Goal: Find specific page/section: Find specific page/section

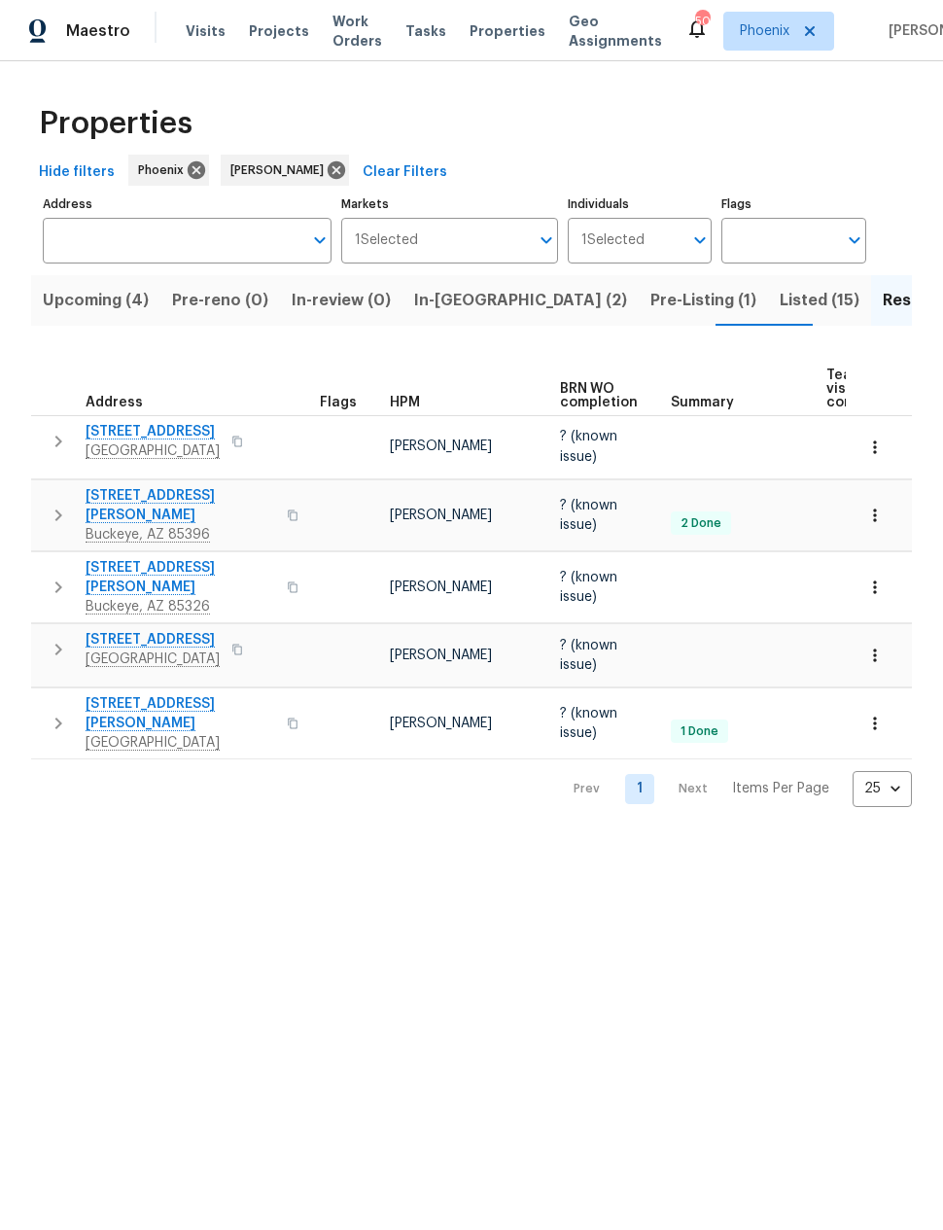
click at [650, 306] on span "Pre-Listing (1)" at bounding box center [703, 300] width 106 height 27
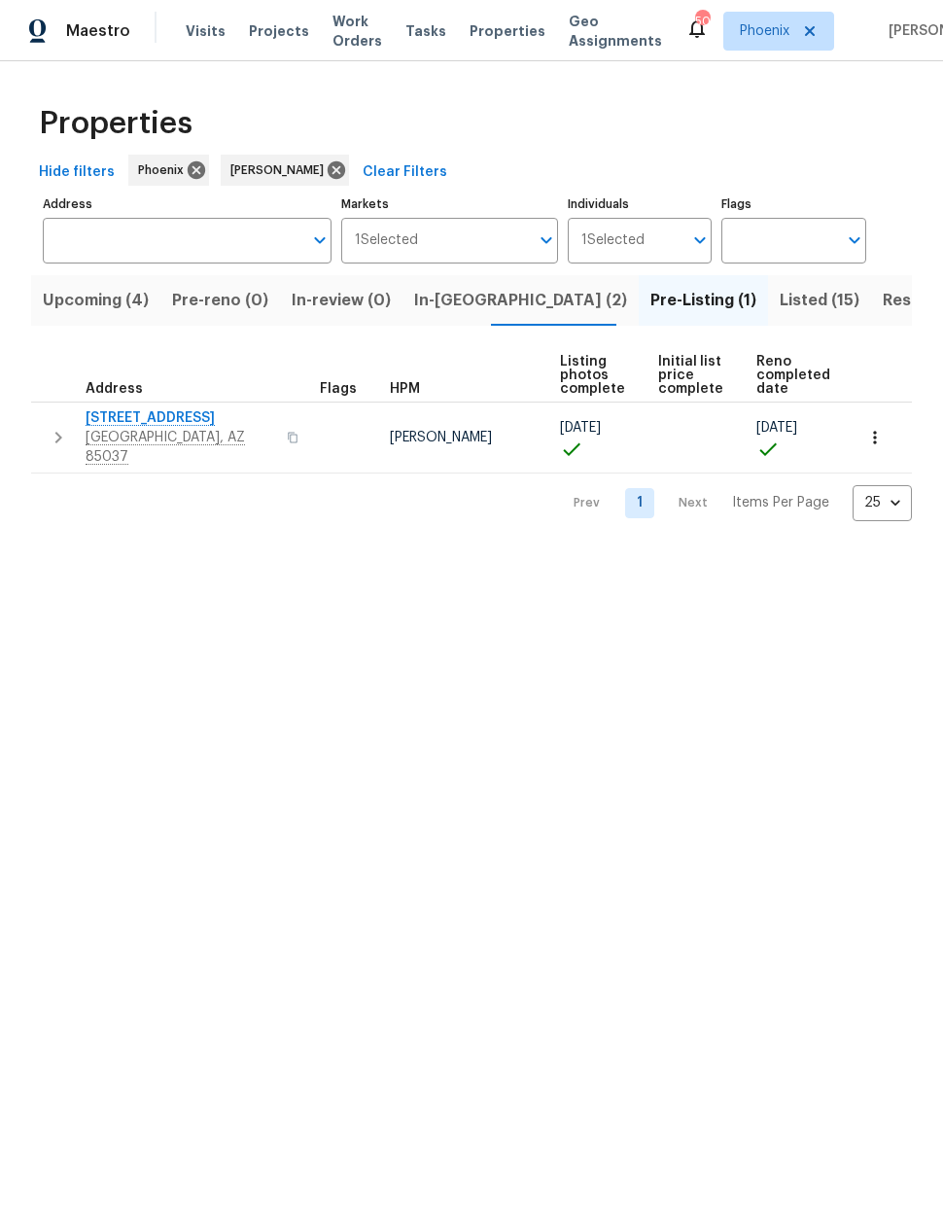
click at [137, 413] on span "8920 W Monterey Way" at bounding box center [181, 417] width 190 height 19
click at [780, 301] on span "Listed (15)" at bounding box center [820, 300] width 80 height 27
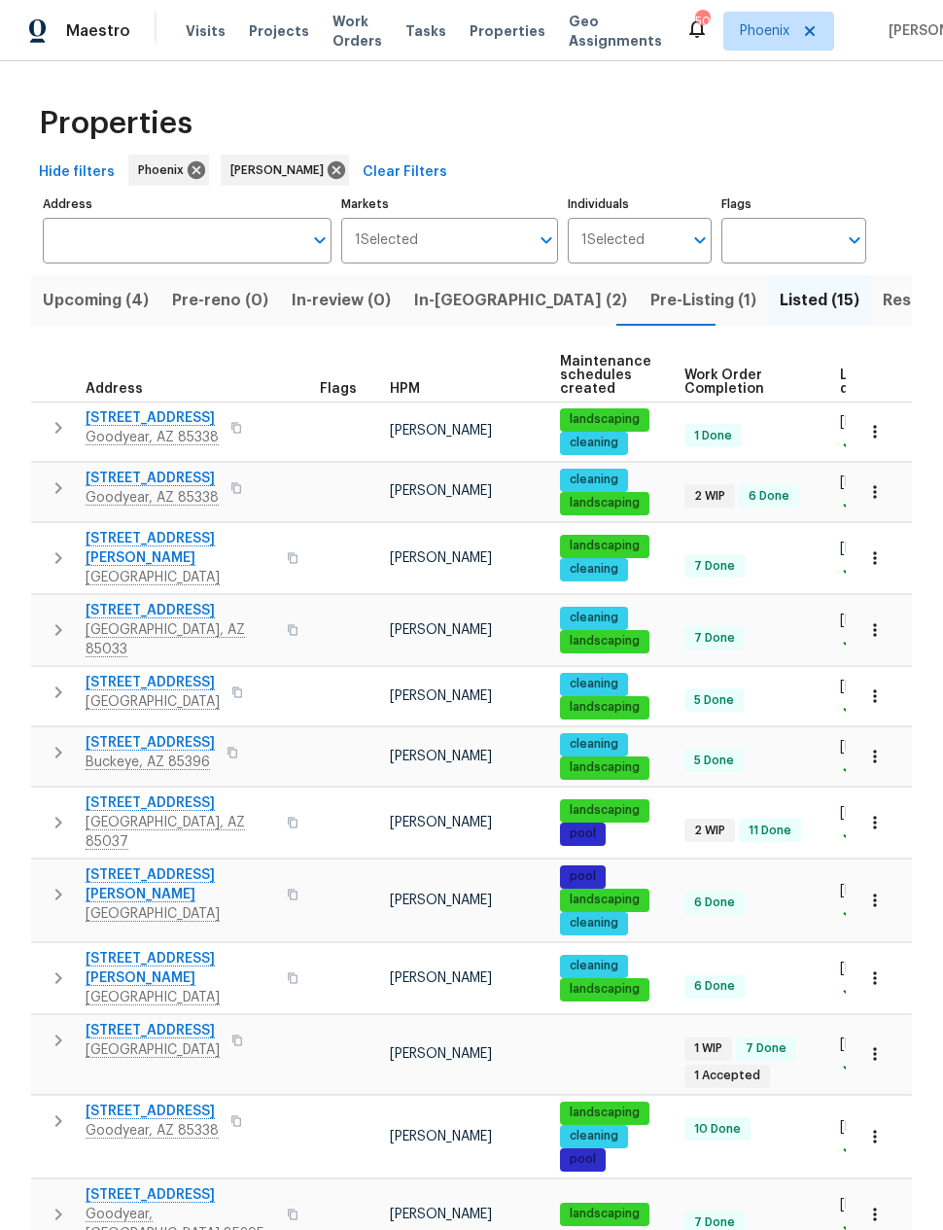
click at [883, 297] on span "Resale (5)" at bounding box center [921, 300] width 76 height 27
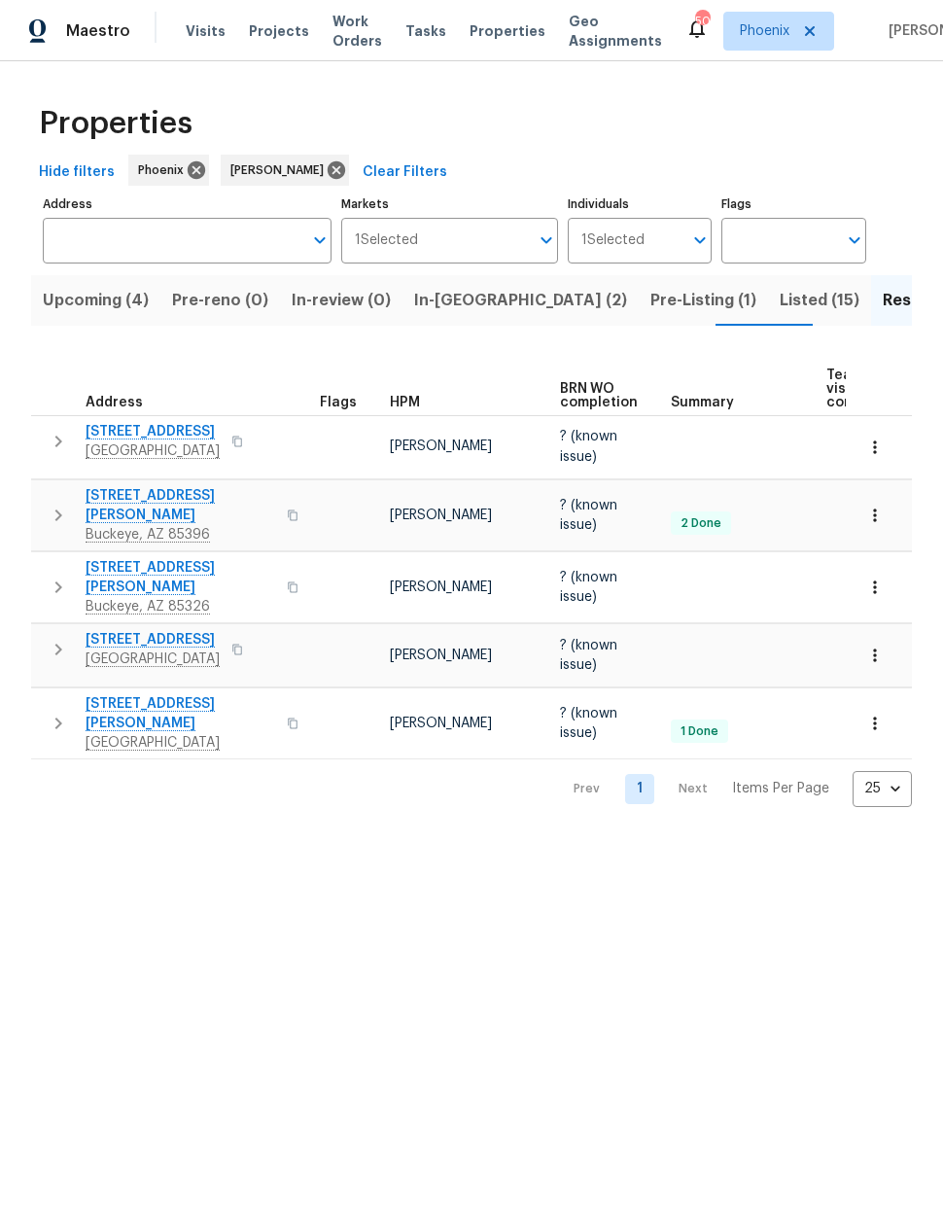
click at [780, 309] on span "Listed (15)" at bounding box center [820, 300] width 80 height 27
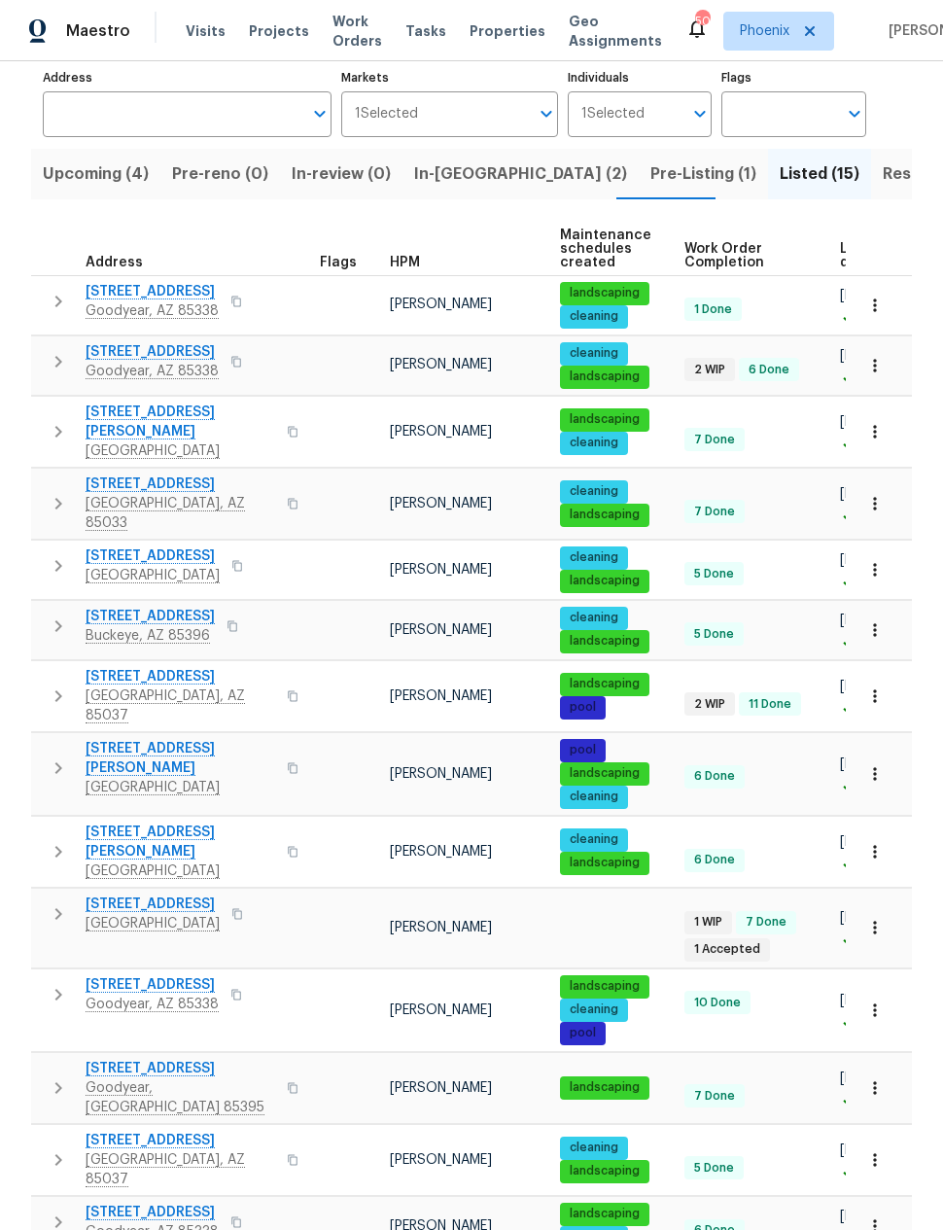
scroll to position [124, 0]
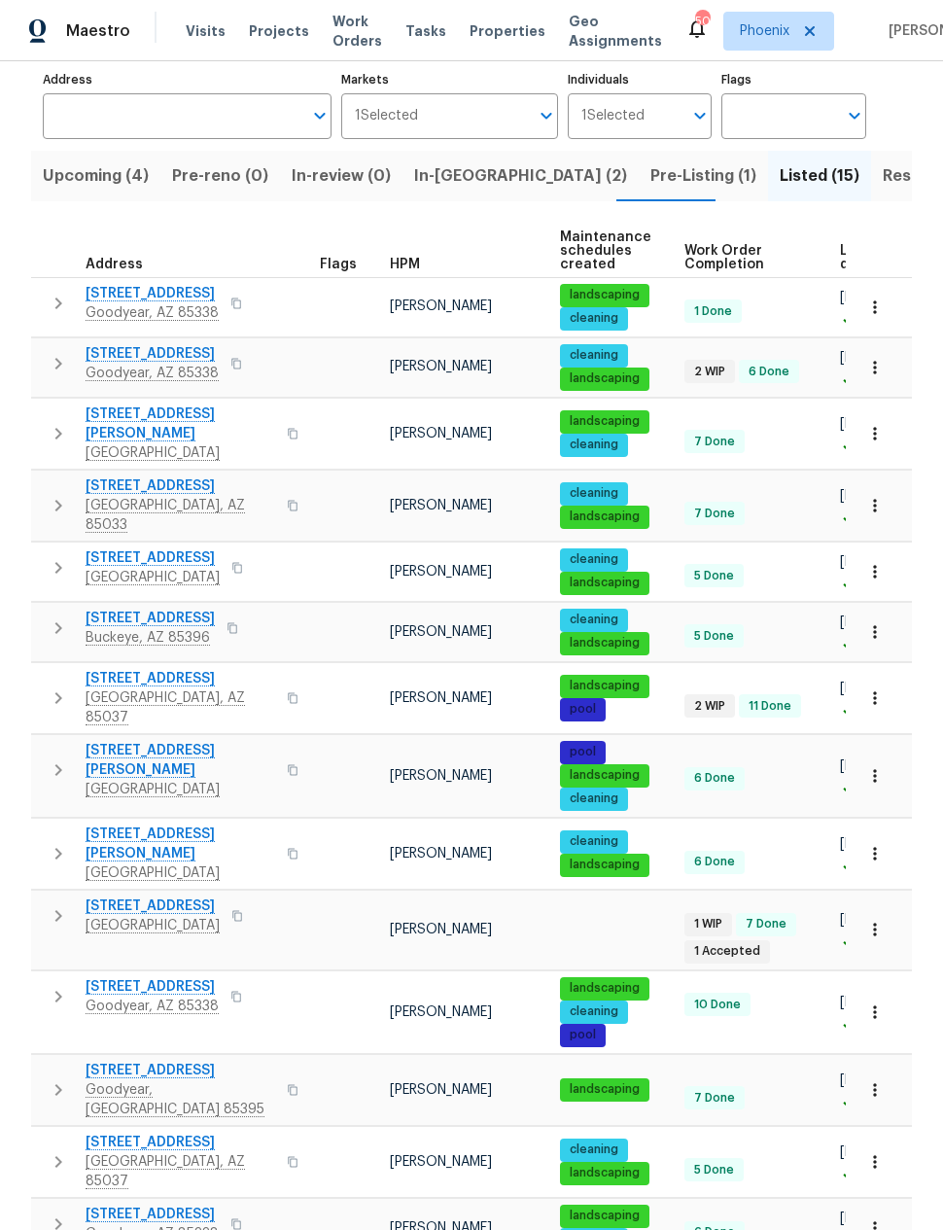
click at [120, 896] on span "6547 N 73rd Dr" at bounding box center [153, 905] width 134 height 19
click at [443, 175] on span "In-reno (2)" at bounding box center [520, 175] width 213 height 27
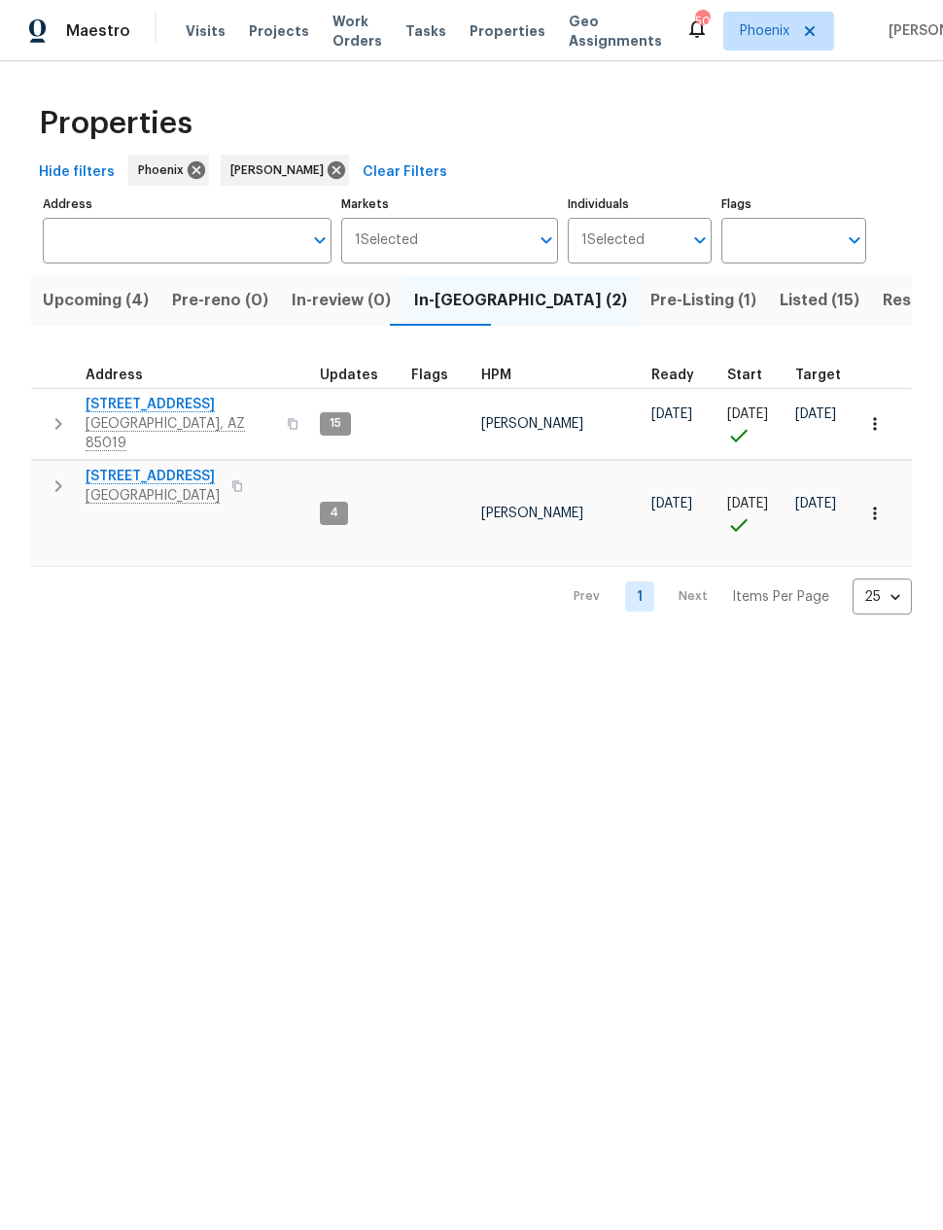
click at [165, 467] on span "[STREET_ADDRESS]" at bounding box center [153, 476] width 134 height 19
click at [133, 467] on span "[STREET_ADDRESS]" at bounding box center [153, 476] width 134 height 19
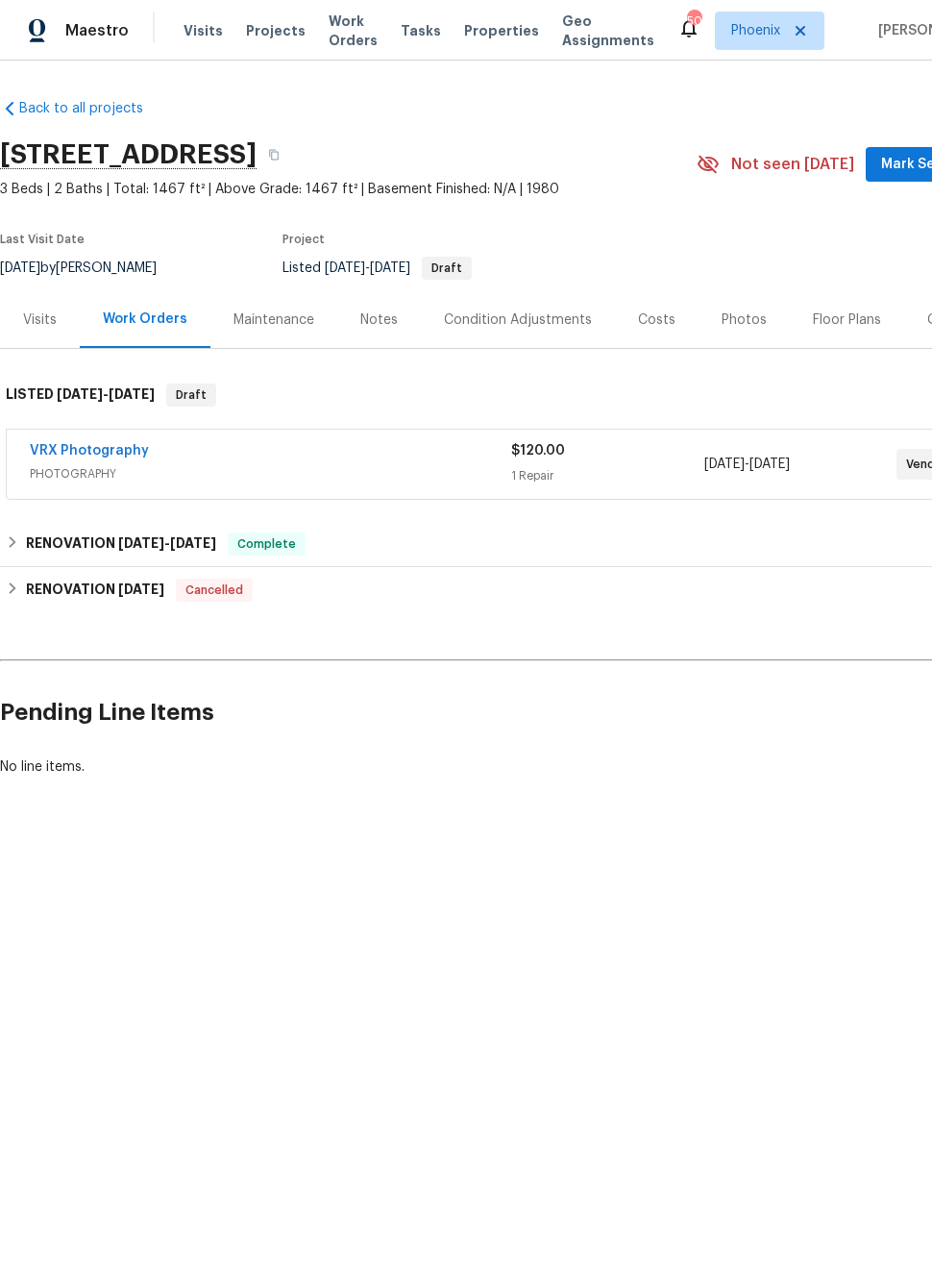
click at [745, 316] on div "Photos" at bounding box center [744, 319] width 45 height 19
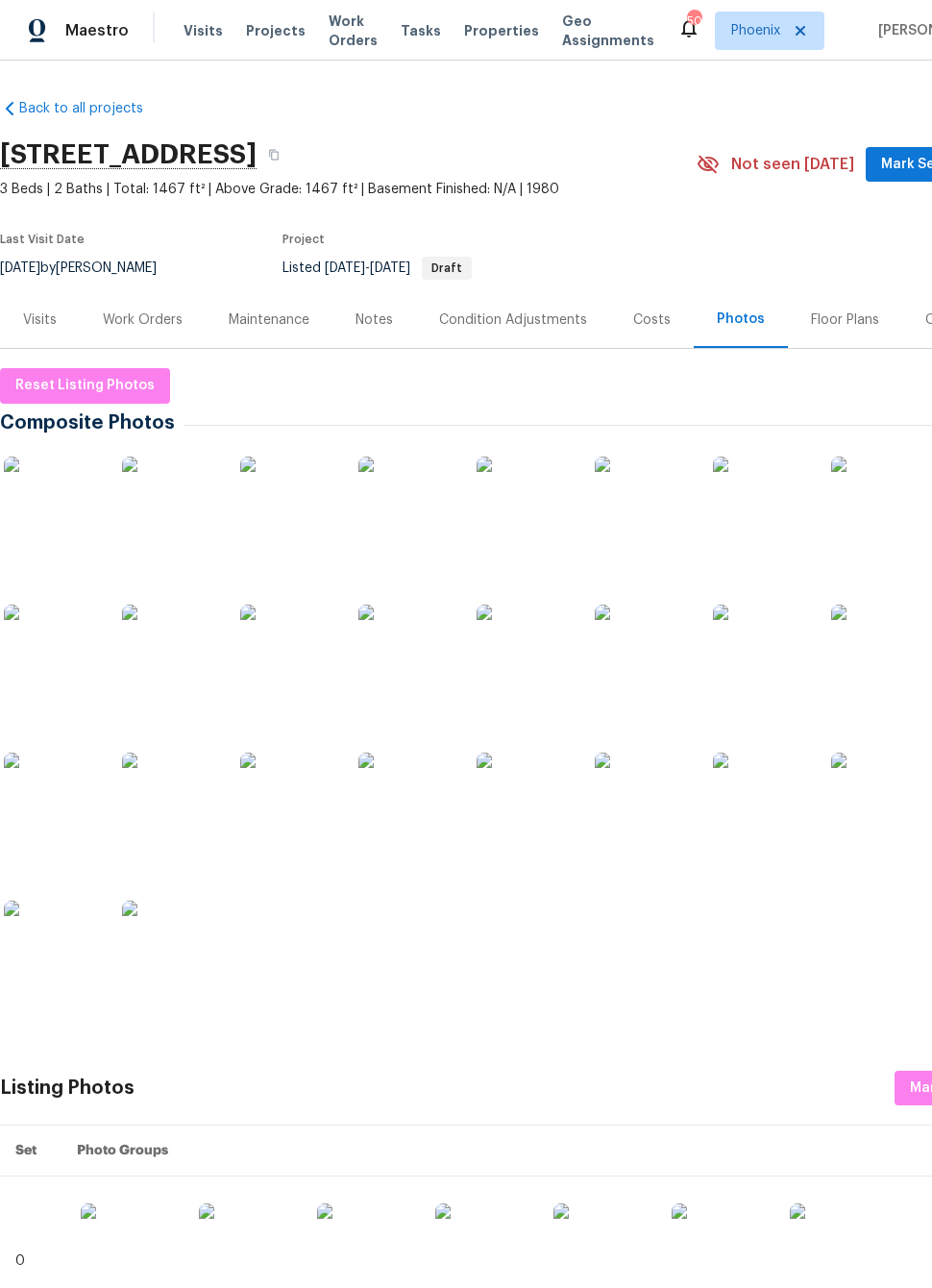
click at [157, 661] on img at bounding box center [169, 651] width 96 height 96
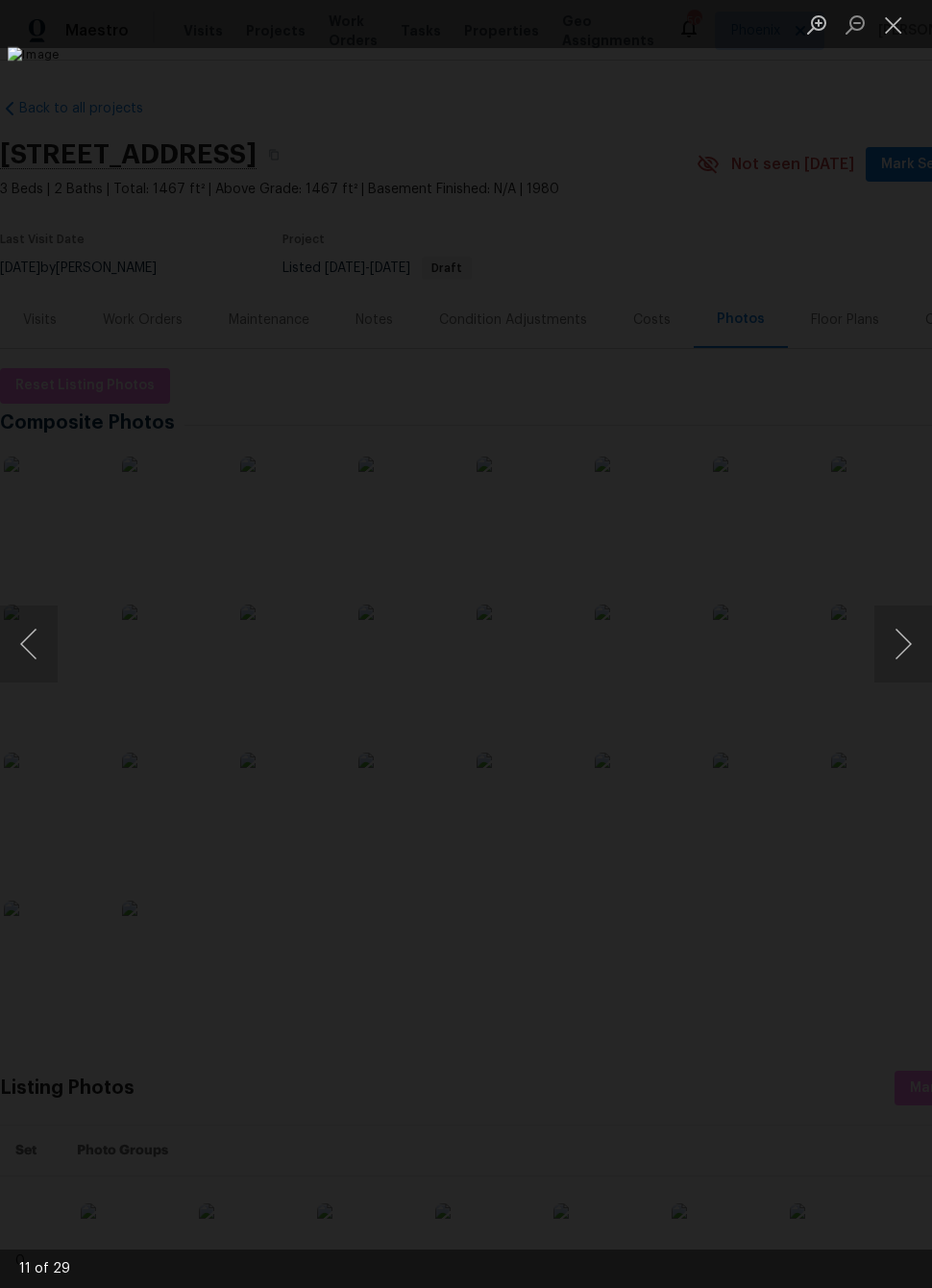
click at [701, 1087] on div "Lightbox" at bounding box center [466, 644] width 932 height 1288
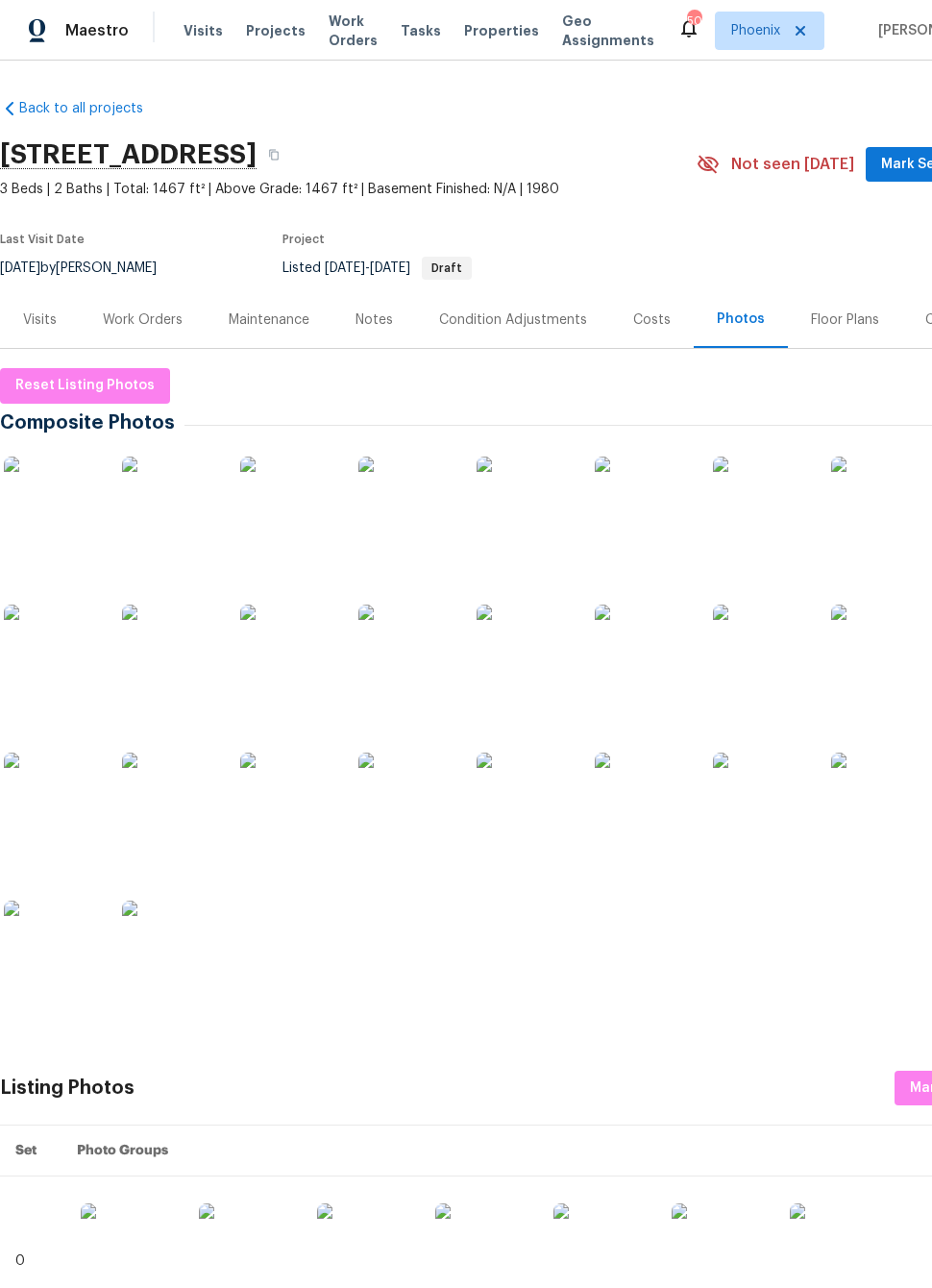
click at [428, 652] on img at bounding box center [406, 651] width 96 height 96
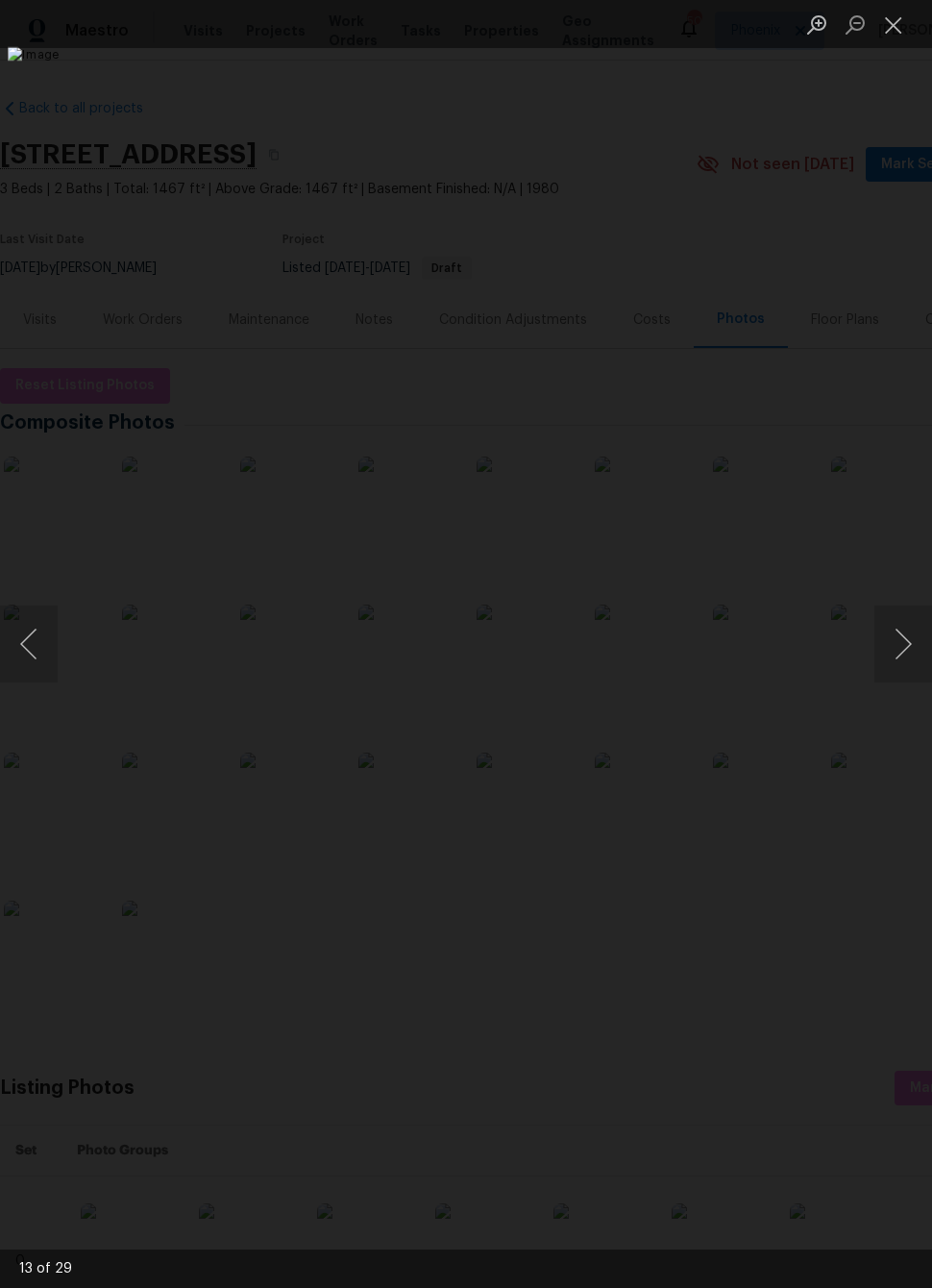
click at [679, 1096] on div "Lightbox" at bounding box center [466, 644] width 932 height 1288
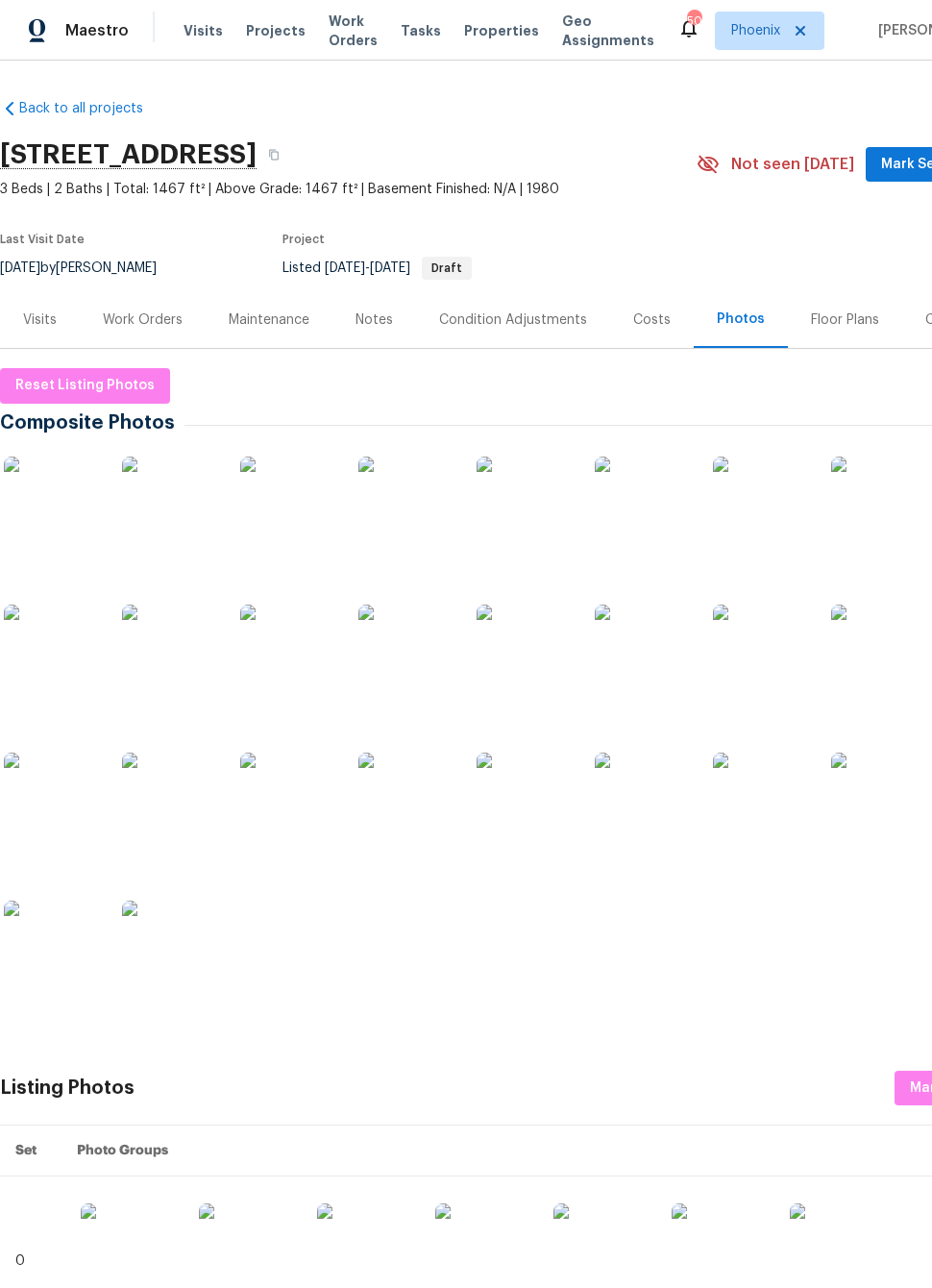
click at [886, 790] on img at bounding box center [879, 800] width 96 height 96
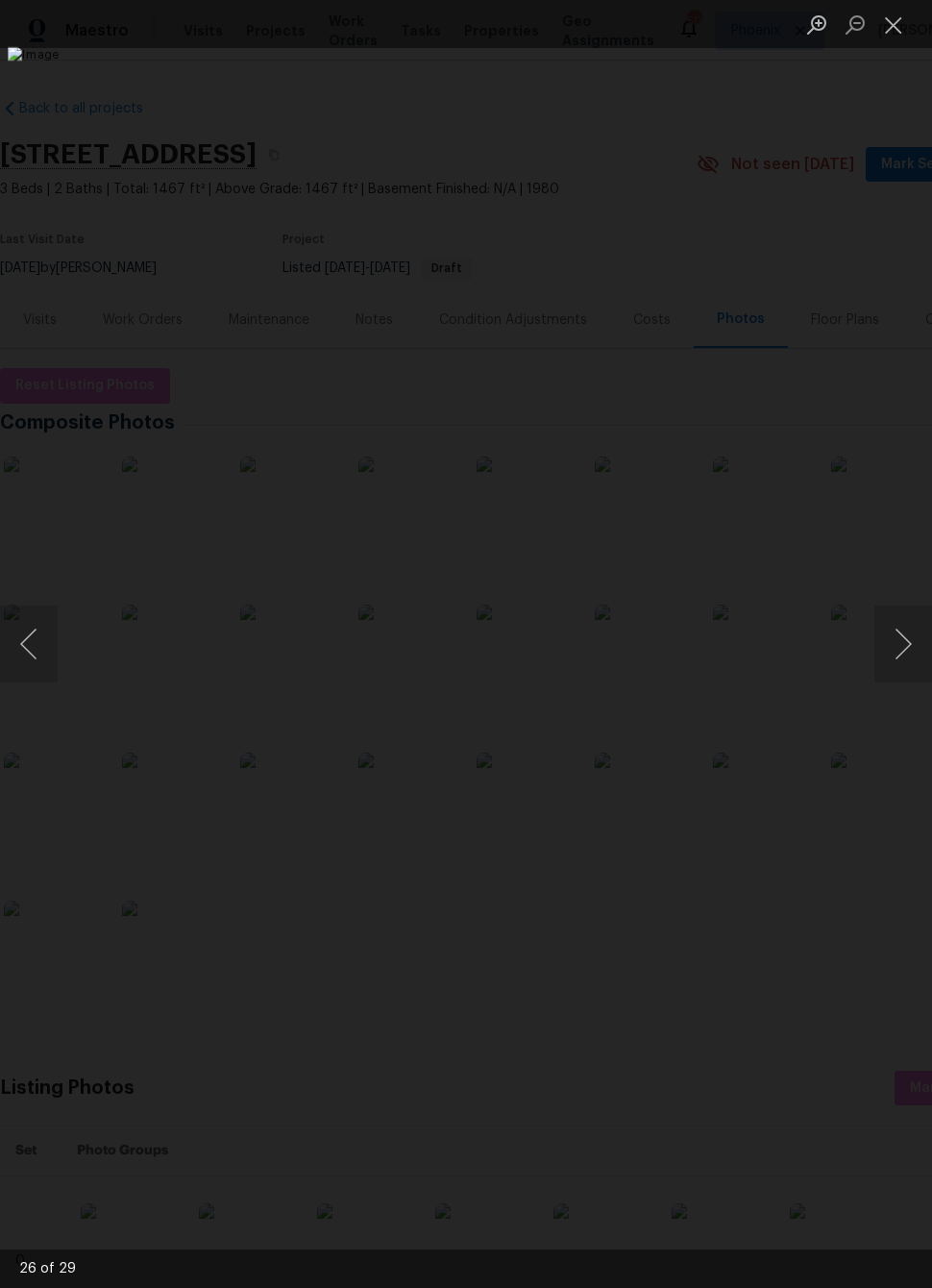
click at [744, 1050] on div "Lightbox" at bounding box center [466, 644] width 932 height 1288
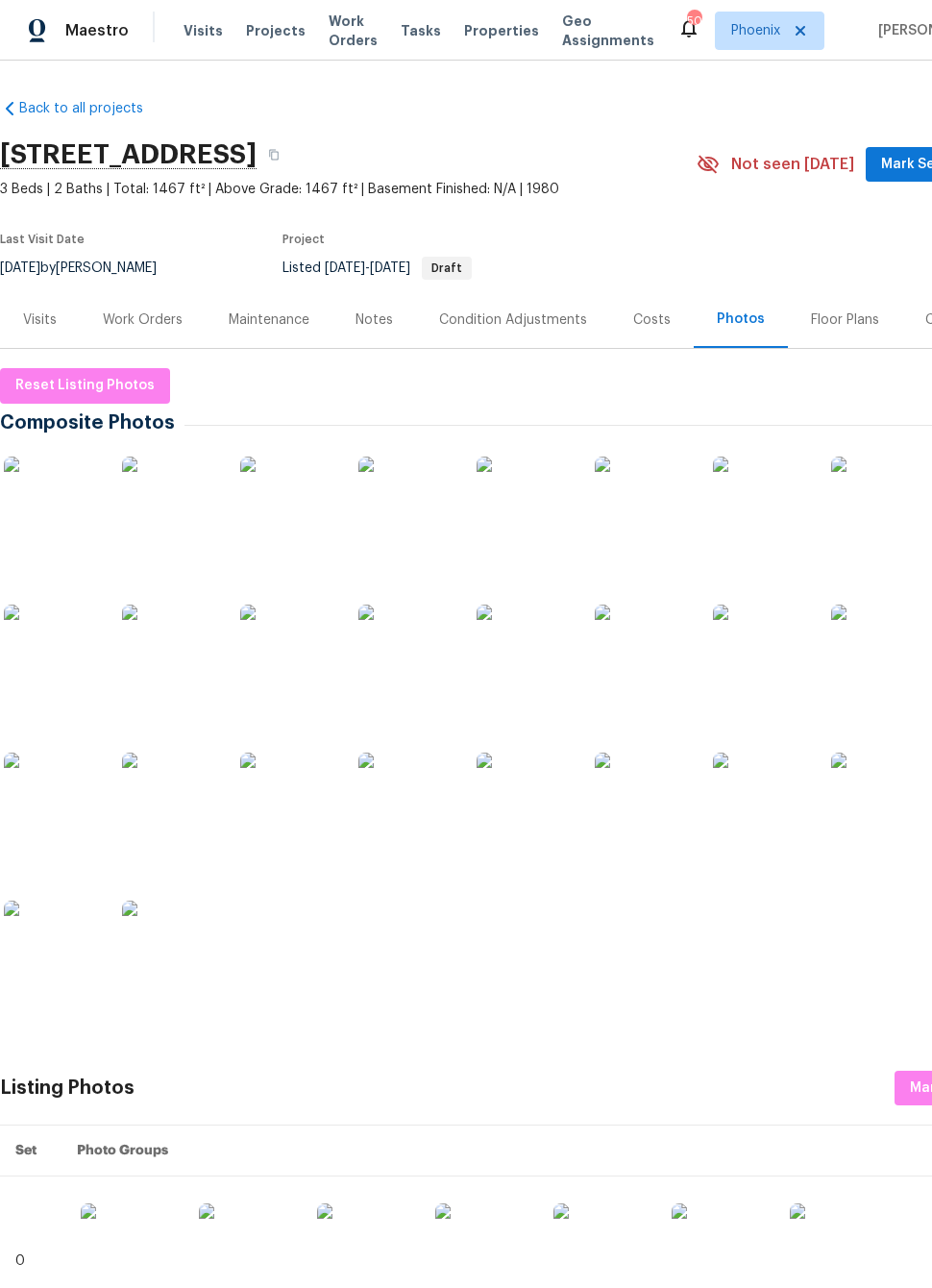
click at [760, 645] on img at bounding box center [760, 651] width 96 height 96
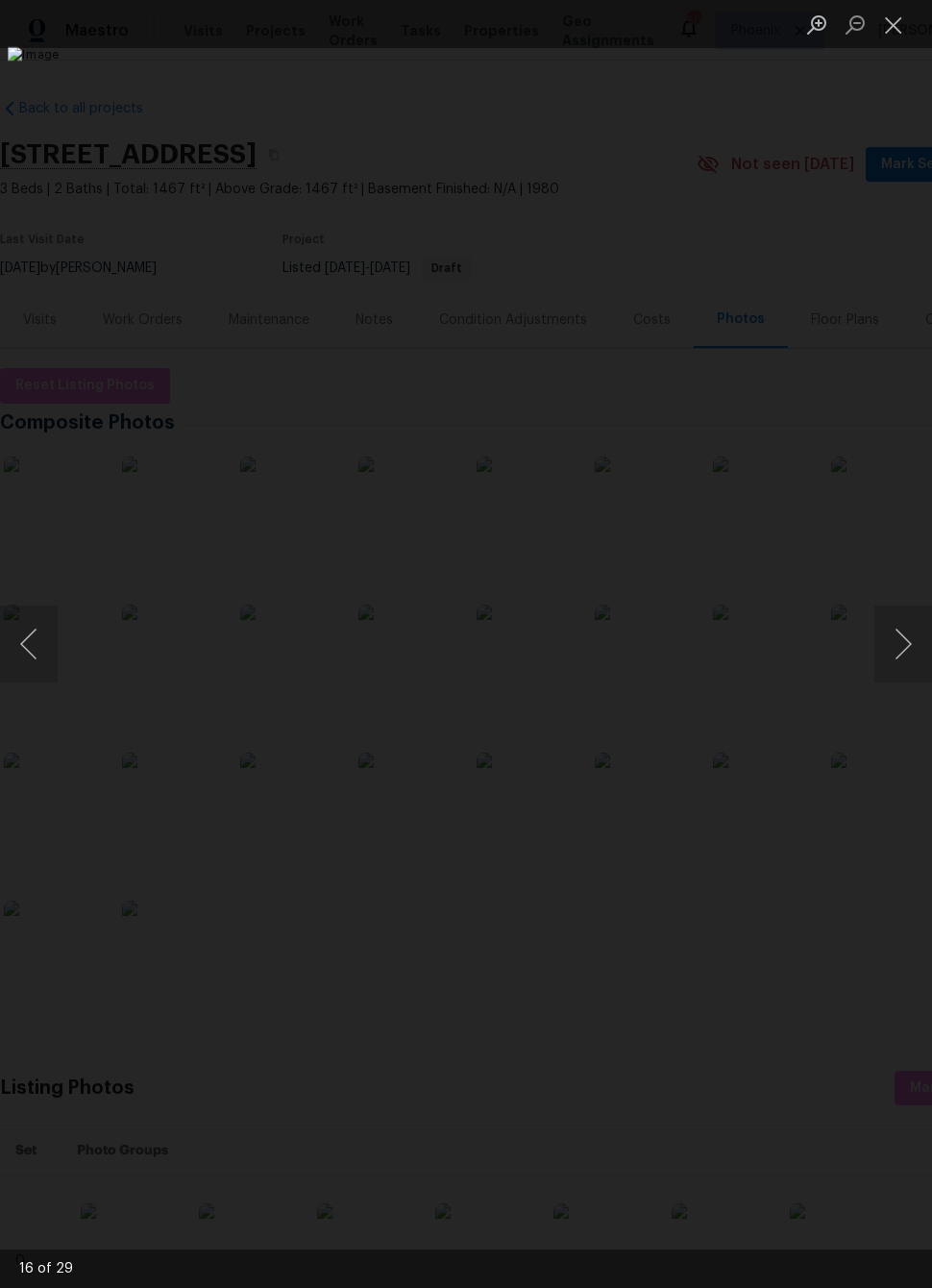
click at [676, 1091] on div "Lightbox" at bounding box center [466, 644] width 932 height 1288
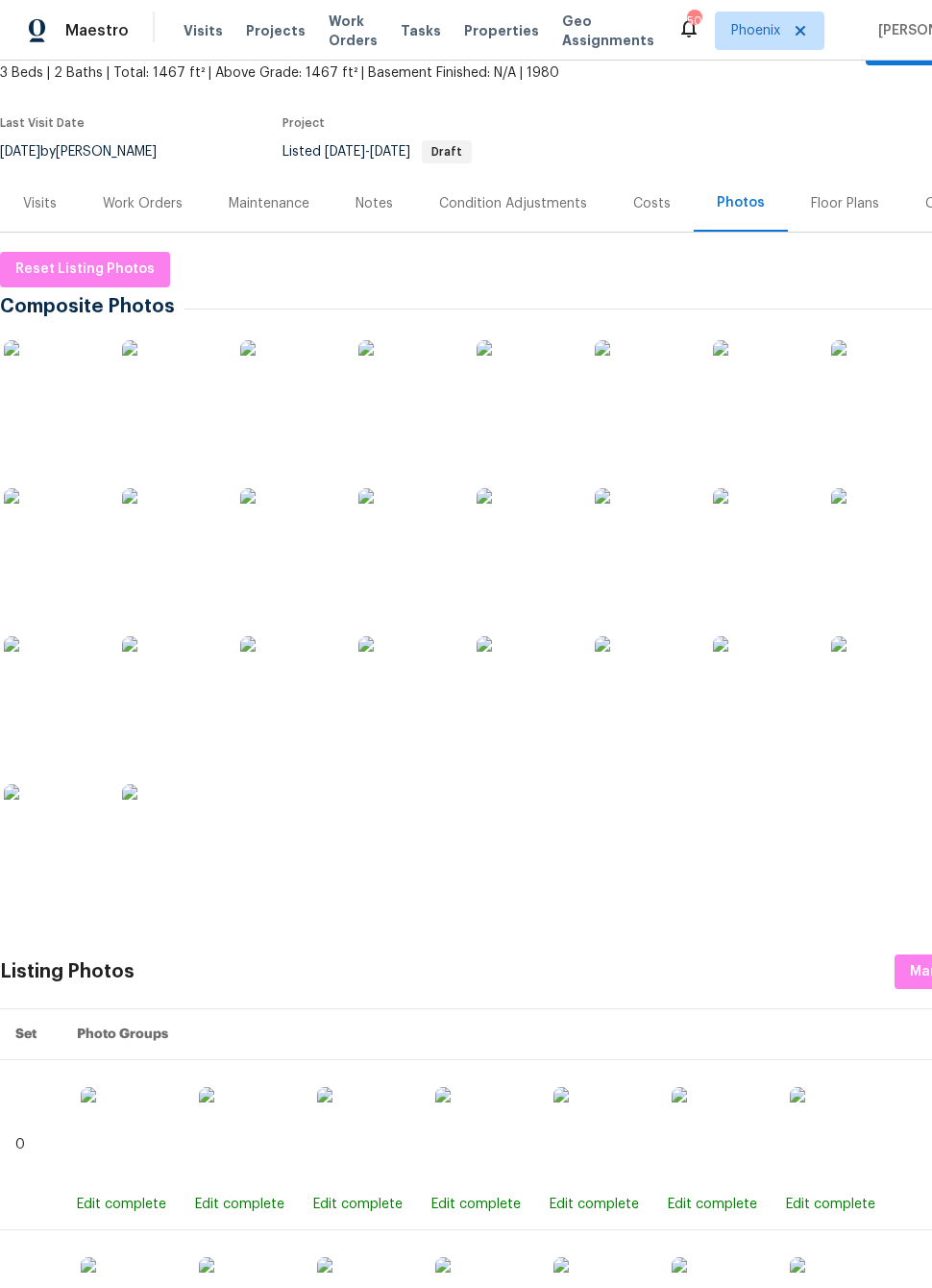
scroll to position [119, 0]
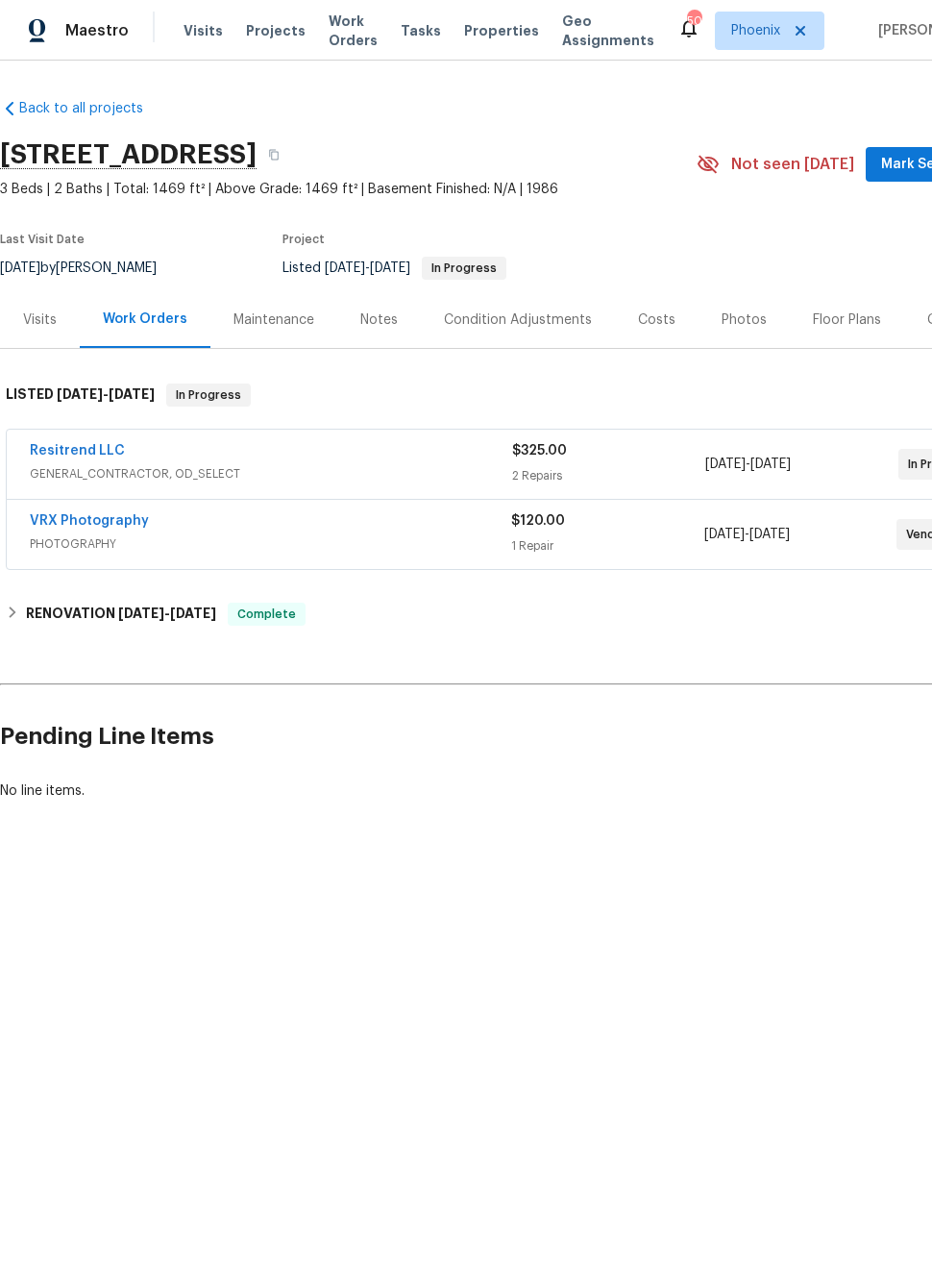
click at [76, 452] on link "Resitrend LLC" at bounding box center [77, 451] width 95 height 14
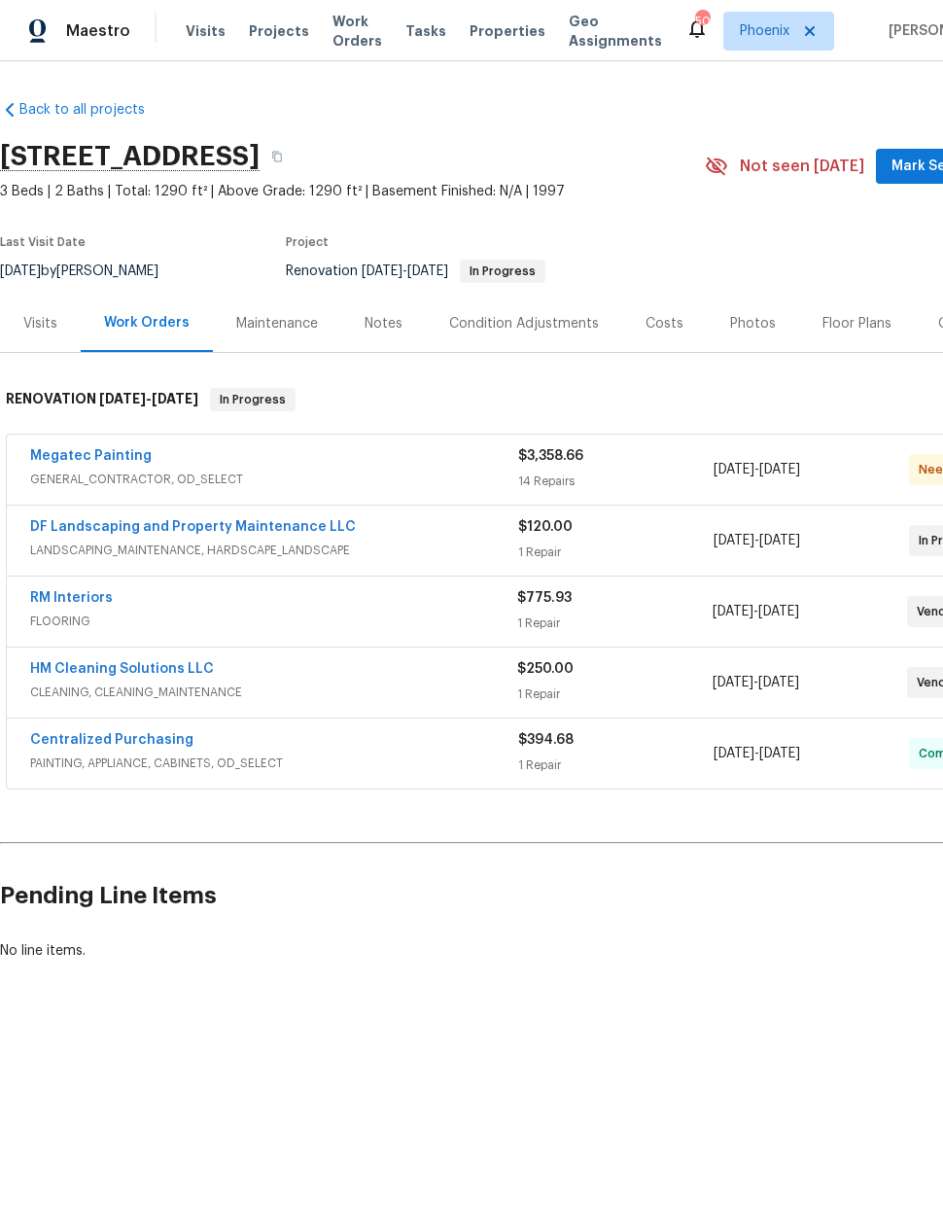
click at [667, 331] on div "Costs" at bounding box center [664, 323] width 38 height 19
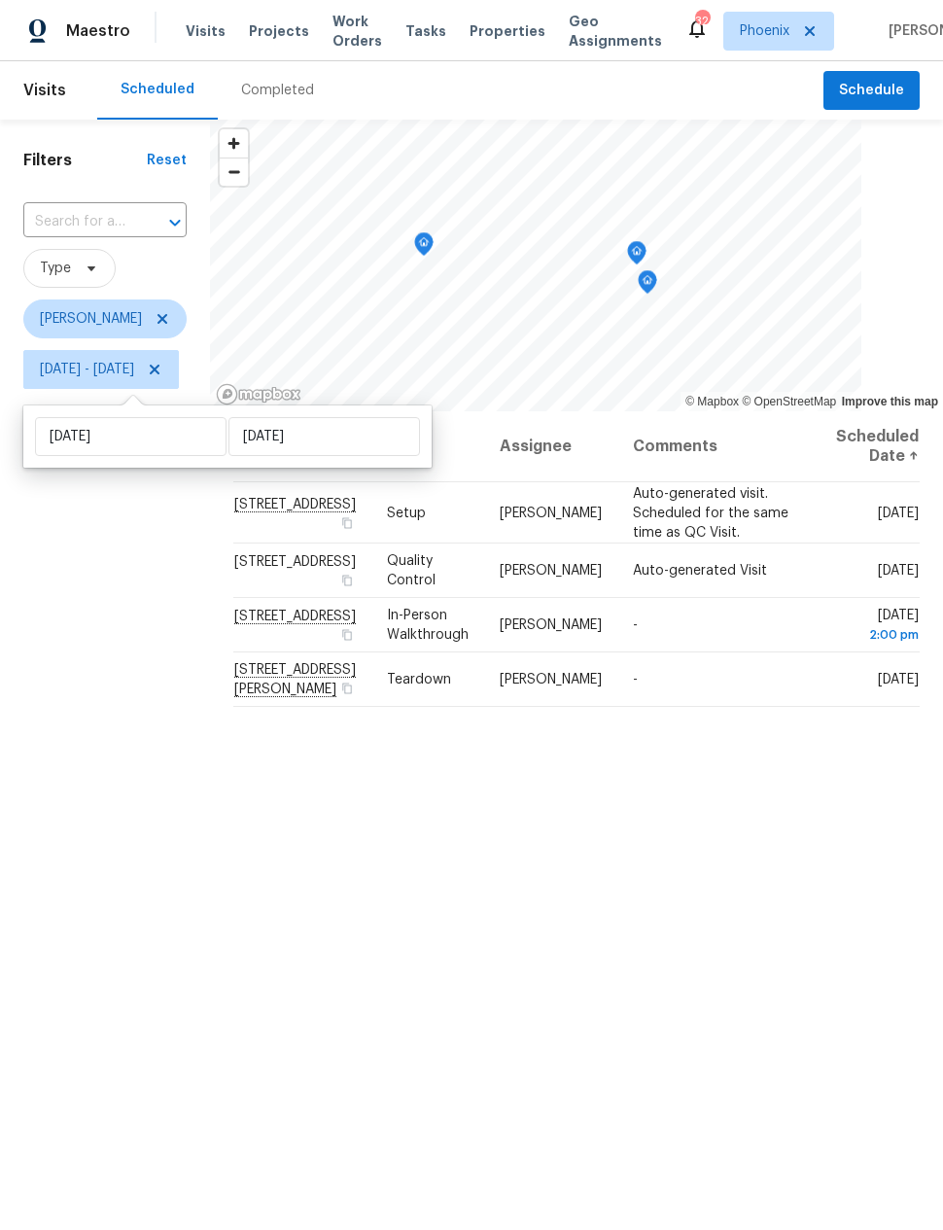
click at [821, 860] on div "Address Type Assignee Comments Scheduled Date ↑ [STREET_ADDRESS] Setup [PERSON_…" at bounding box center [576, 903] width 733 height 984
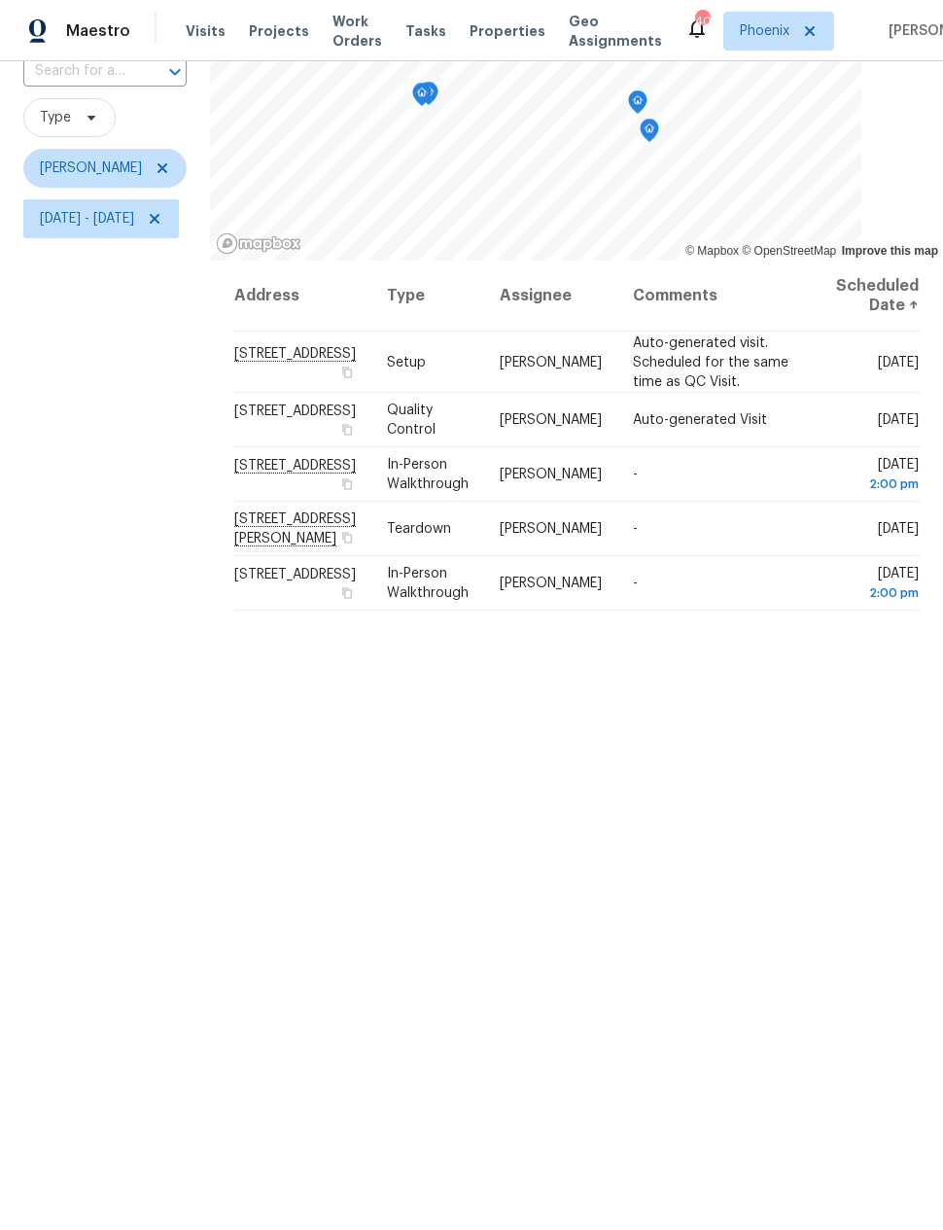
scroll to position [150, 0]
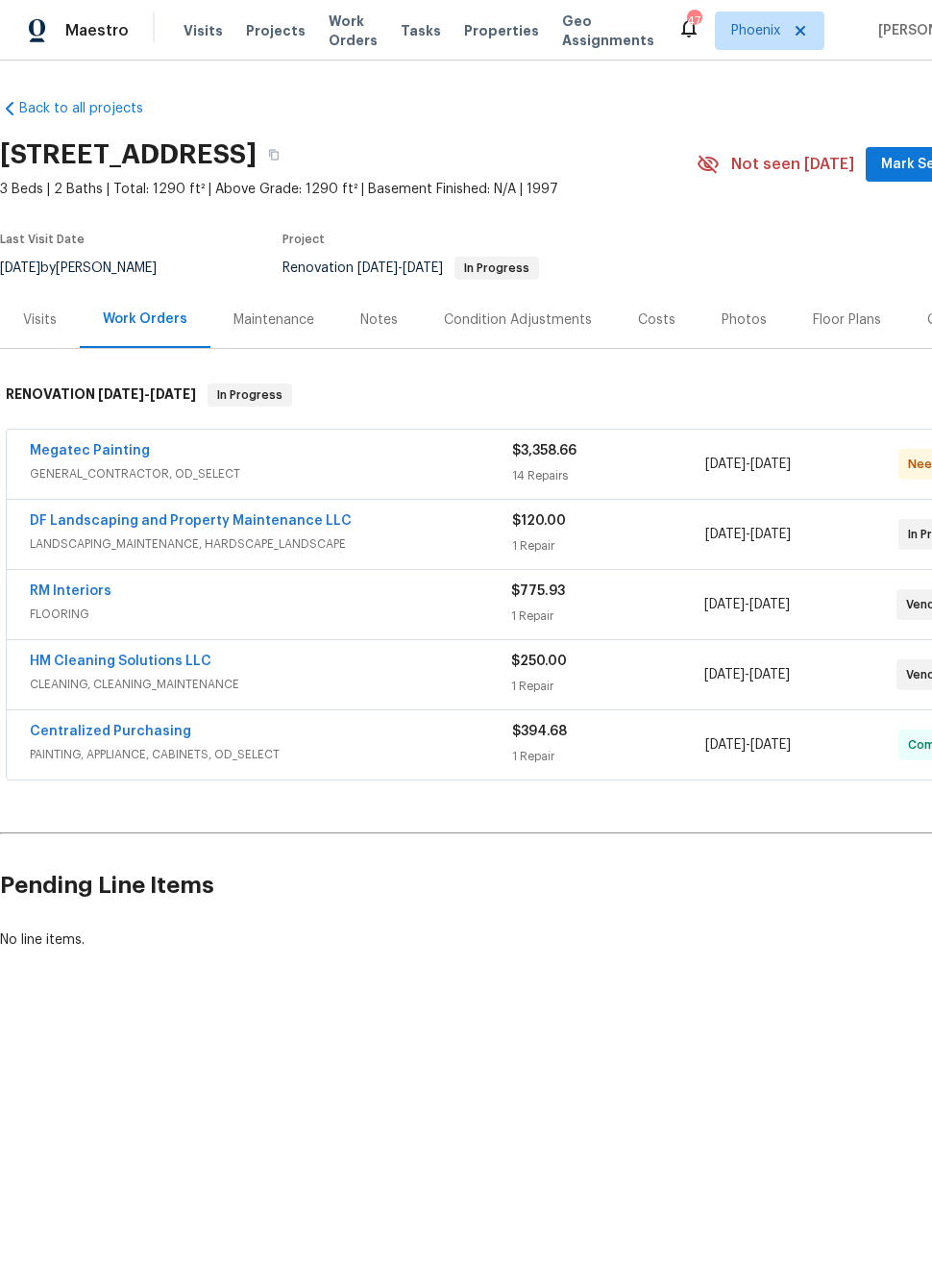
scroll to position [0, 1]
click at [66, 667] on link "HM Cleaning Solutions LLC" at bounding box center [120, 661] width 182 height 14
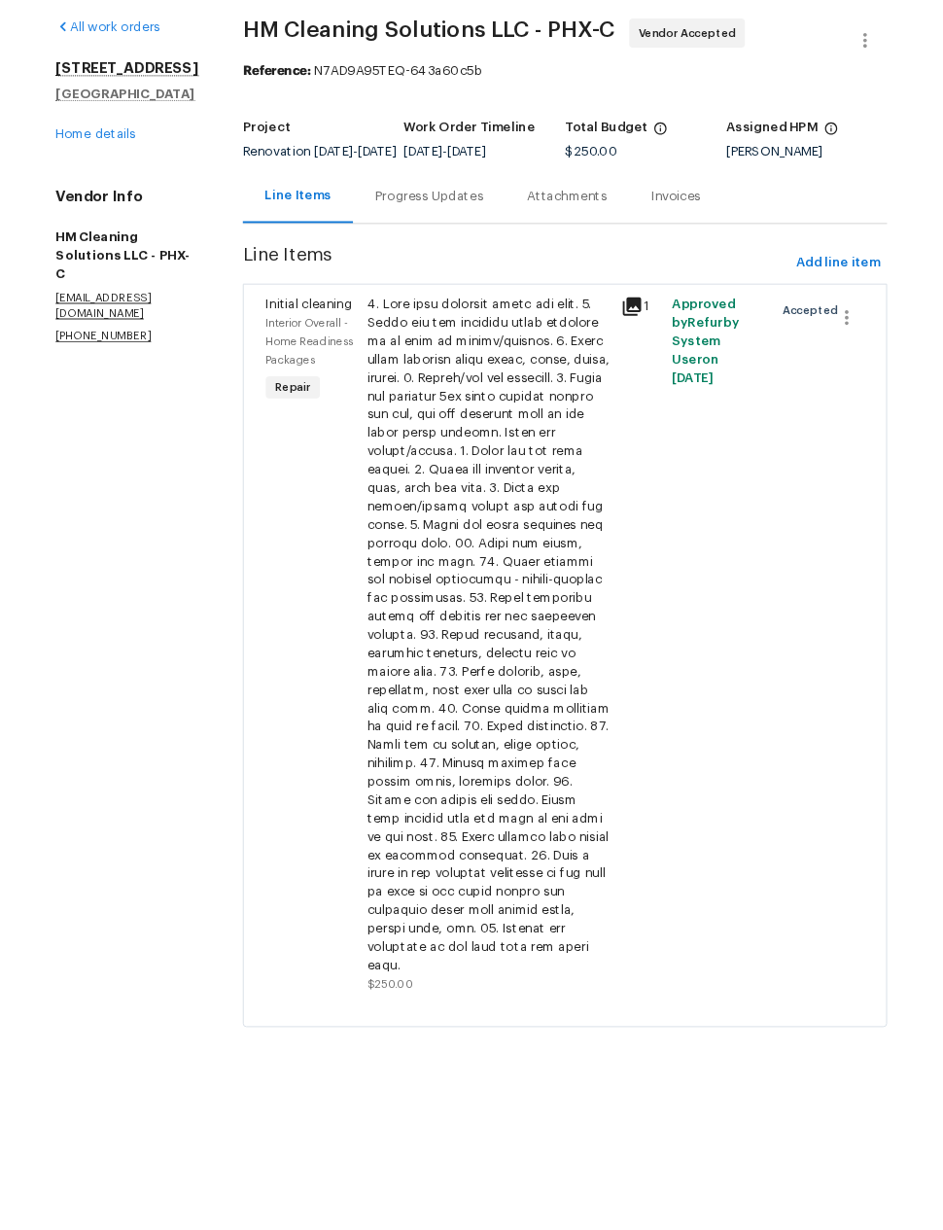
scroll to position [19, 0]
